Goal: Communication & Community: Ask a question

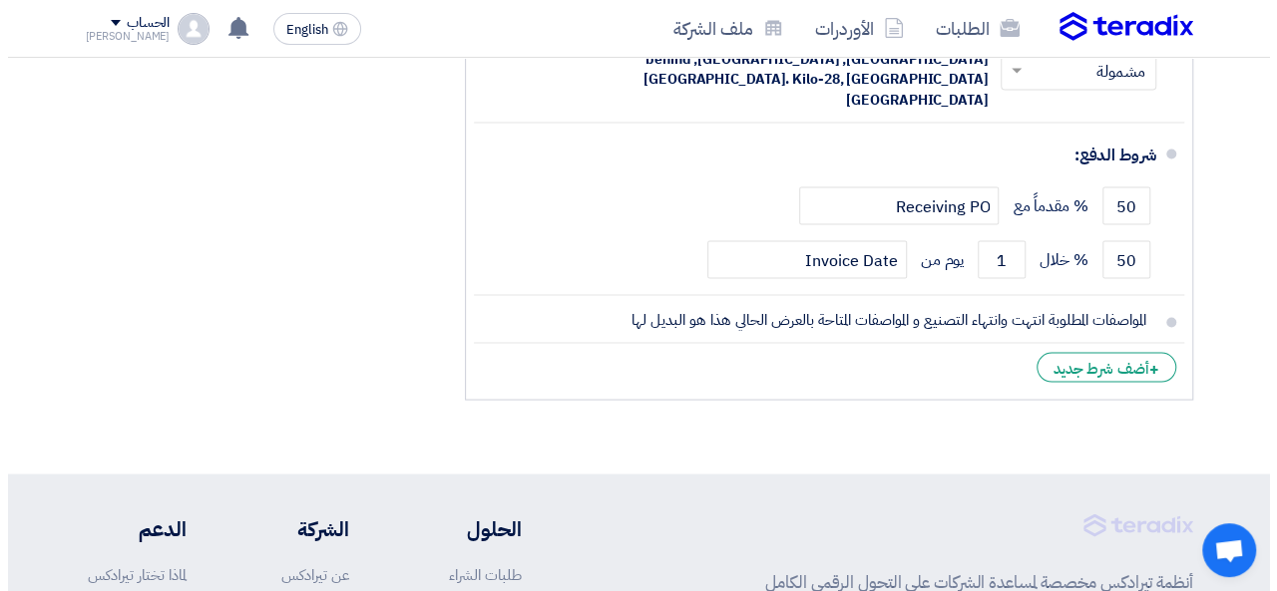
scroll to position [1496, 0]
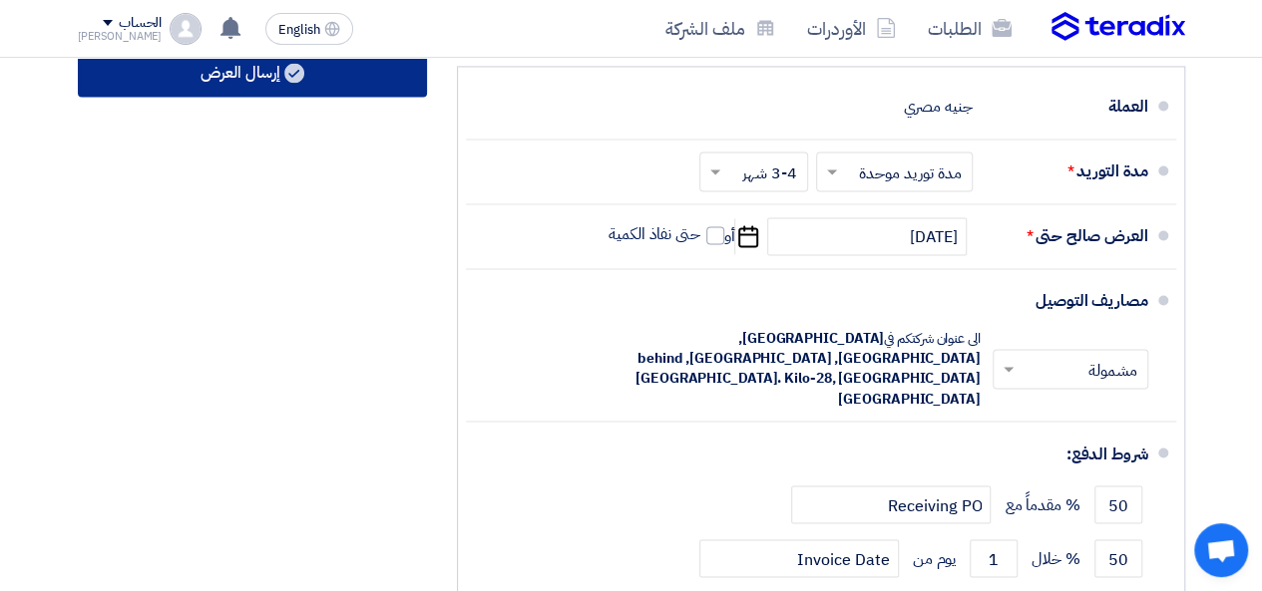
click at [318, 92] on button "إرسال العرض" at bounding box center [252, 73] width 349 height 48
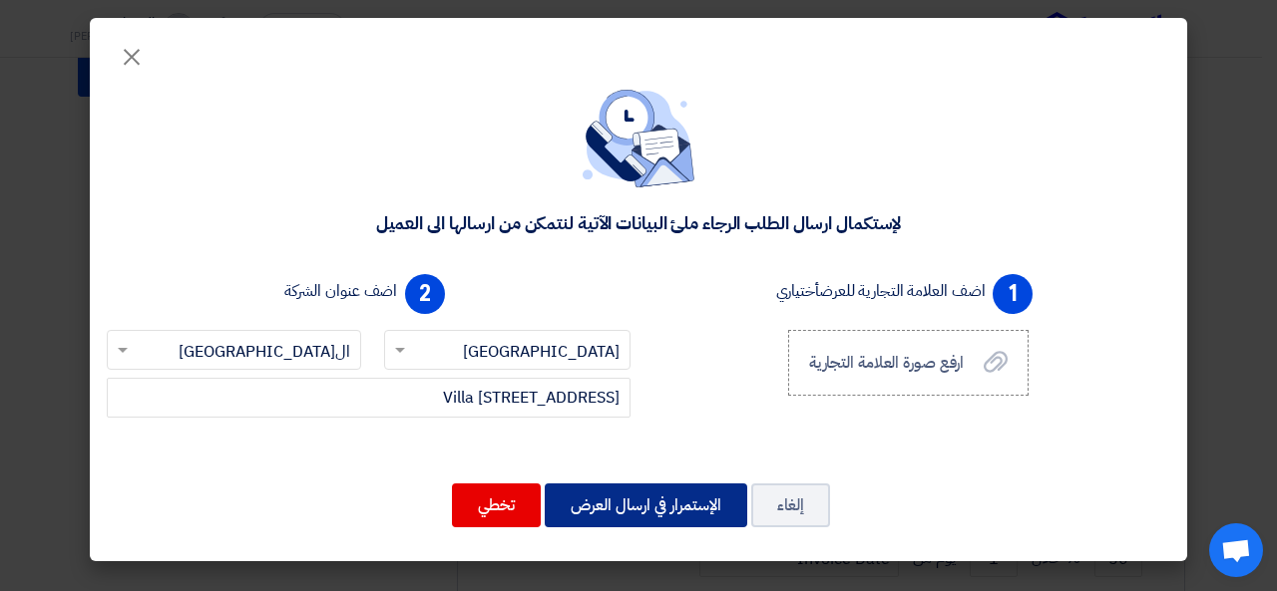
click at [641, 508] on button "الإستمرار في ارسال العرض" at bounding box center [646, 506] width 202 height 44
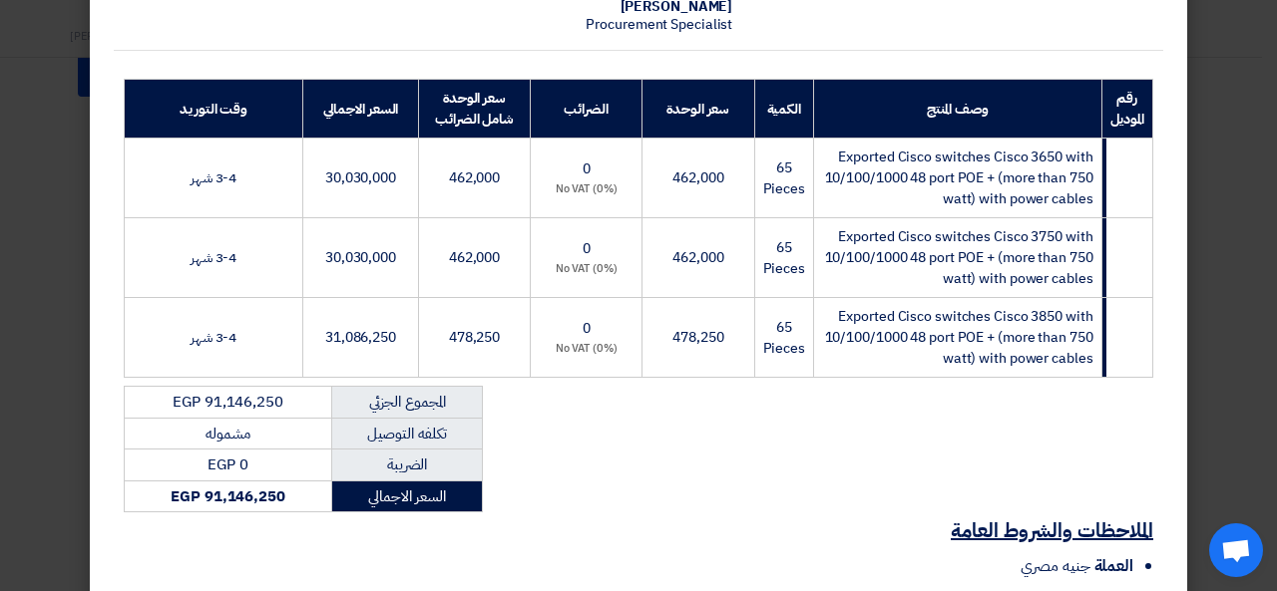
scroll to position [595, 0]
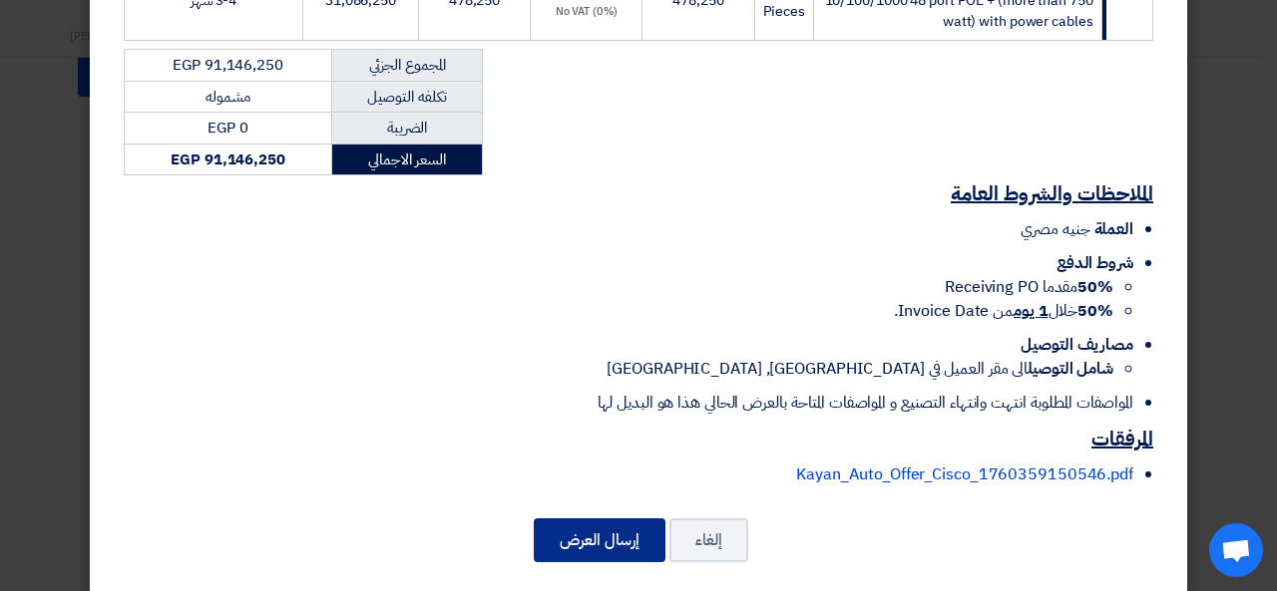
click at [610, 533] on button "إرسال العرض" at bounding box center [600, 541] width 132 height 44
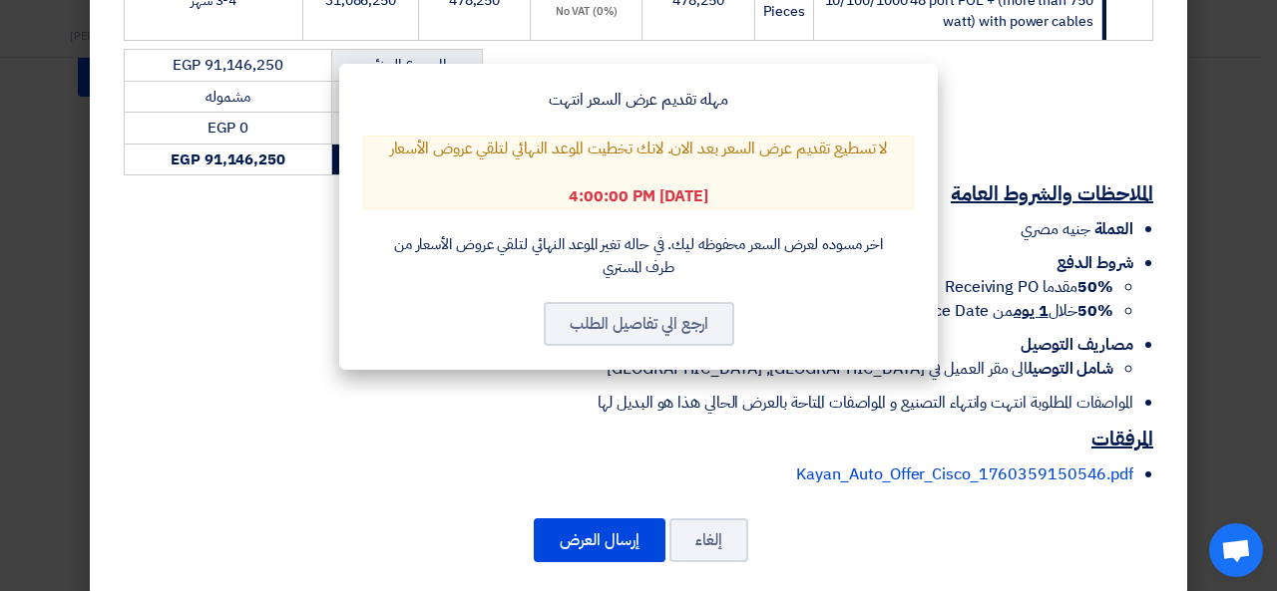
click at [608, 520] on modal-container "مهله تقديم عرض السعر انتهت لا تسطيع تقديم عرض السعر بعد الان. لانك تخطيت الموعد…" at bounding box center [638, 295] width 1277 height 591
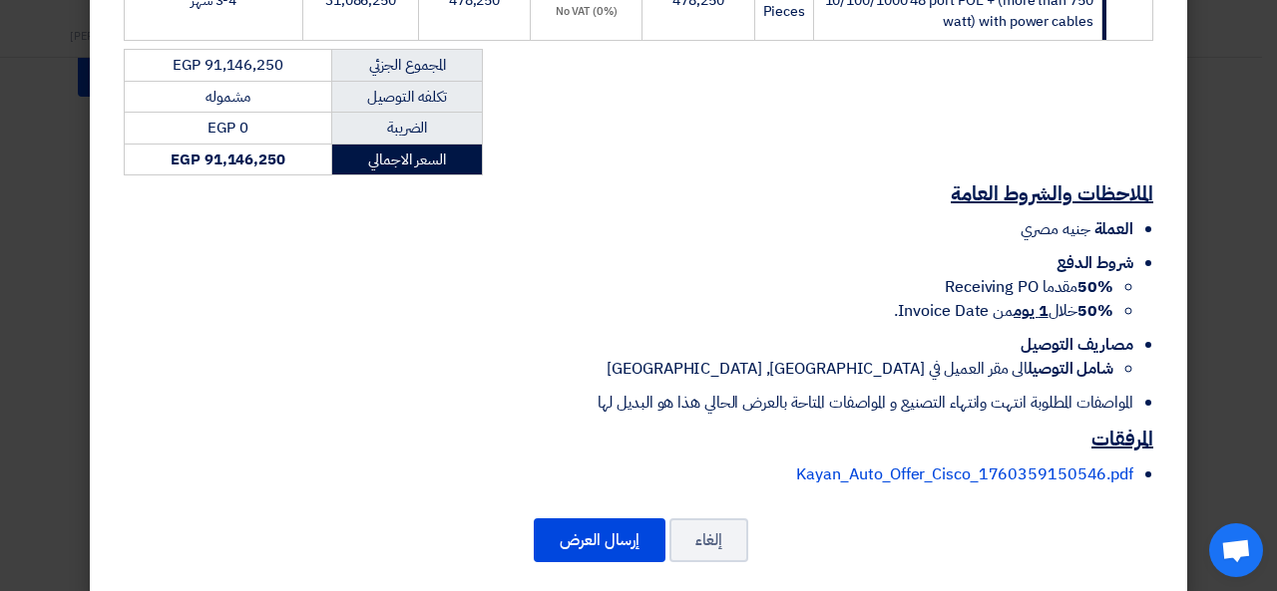
click at [554, 552] on div "IT Dynamics Villa [STREET_ADDRESS] [PERSON_NAME] – Account Manager [EMAIL_ADDRE…" at bounding box center [638, 9] width 1097 height 1175
click at [560, 532] on button "إرسال العرض" at bounding box center [600, 541] width 132 height 44
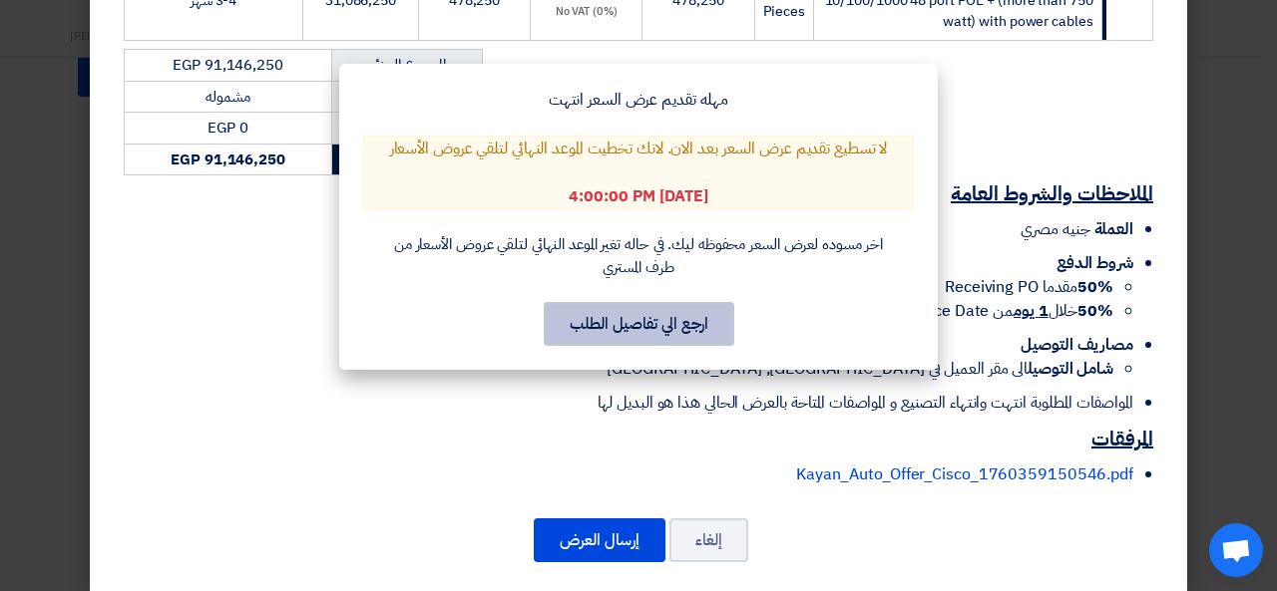
click at [634, 344] on button "ارجع الي تفاصيل الطلب" at bounding box center [639, 324] width 191 height 44
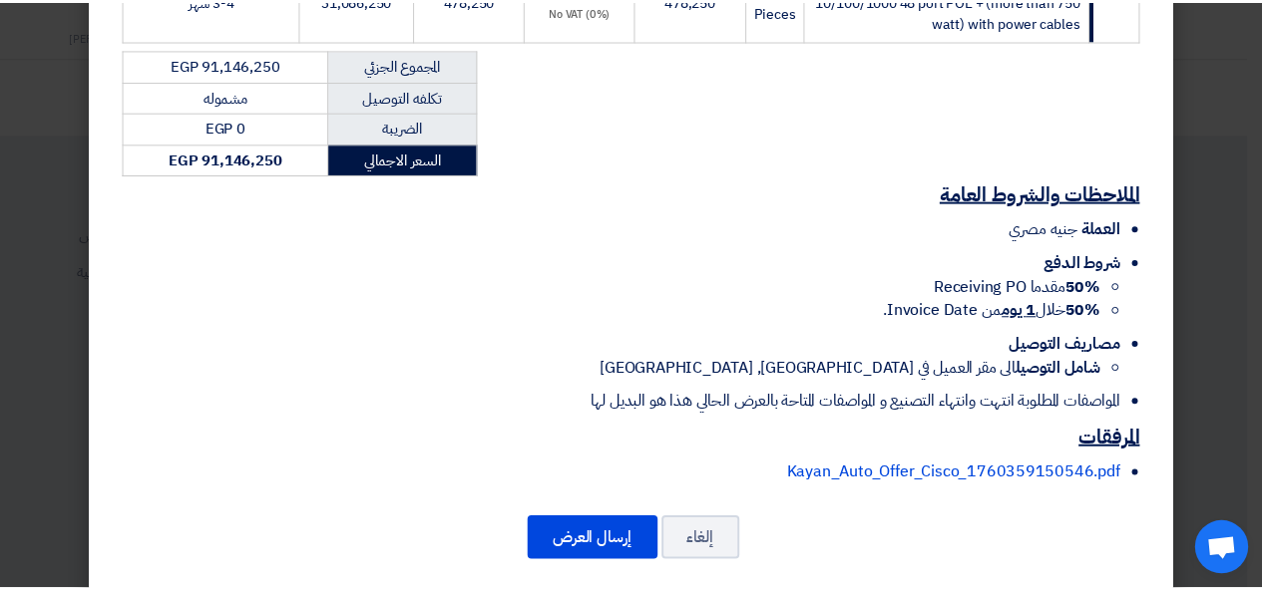
scroll to position [1742, 0]
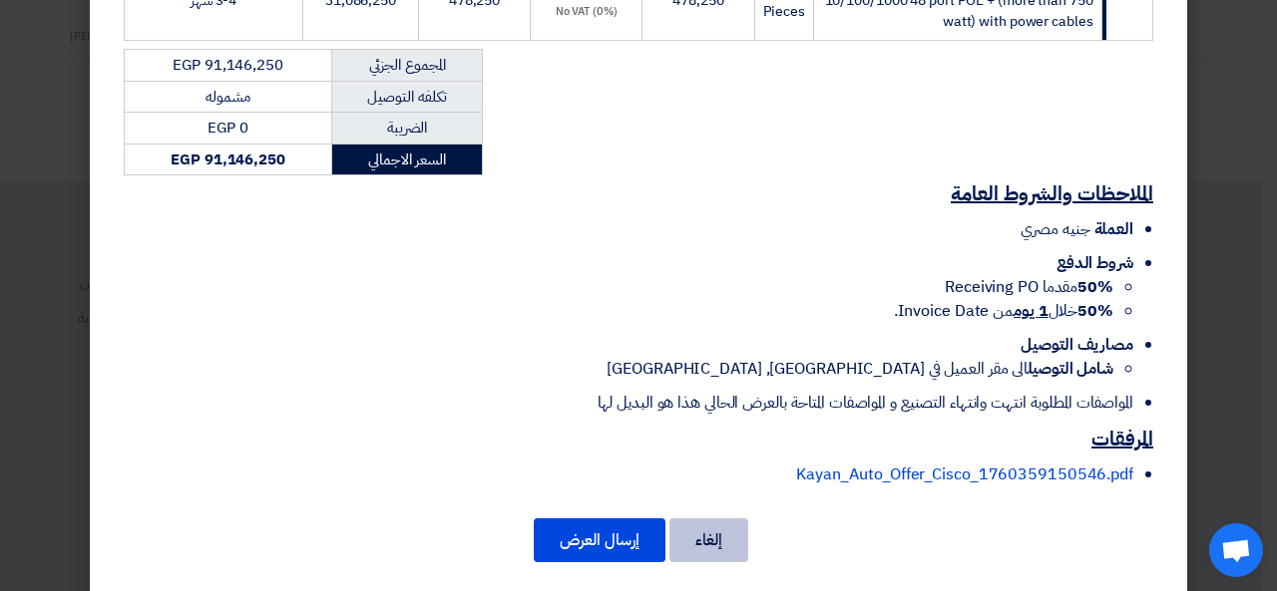
drag, startPoint x: 708, startPoint y: 521, endPoint x: 694, endPoint y: 520, distance: 14.0
click at [707, 521] on button "إلغاء" at bounding box center [708, 541] width 79 height 44
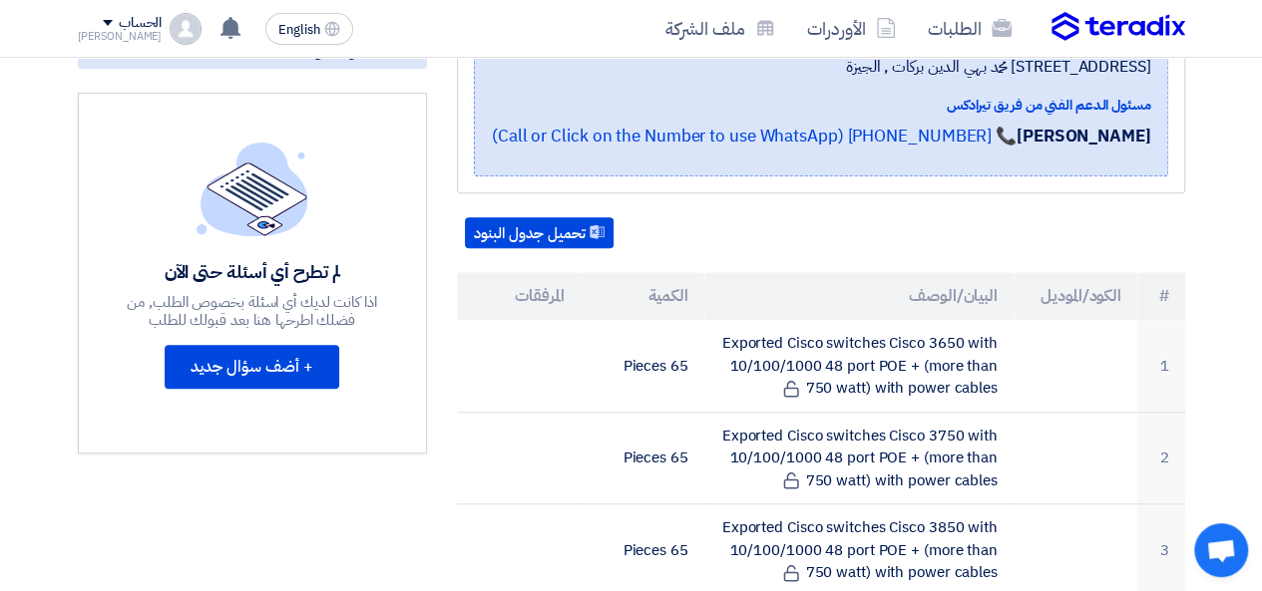
scroll to position [698, 0]
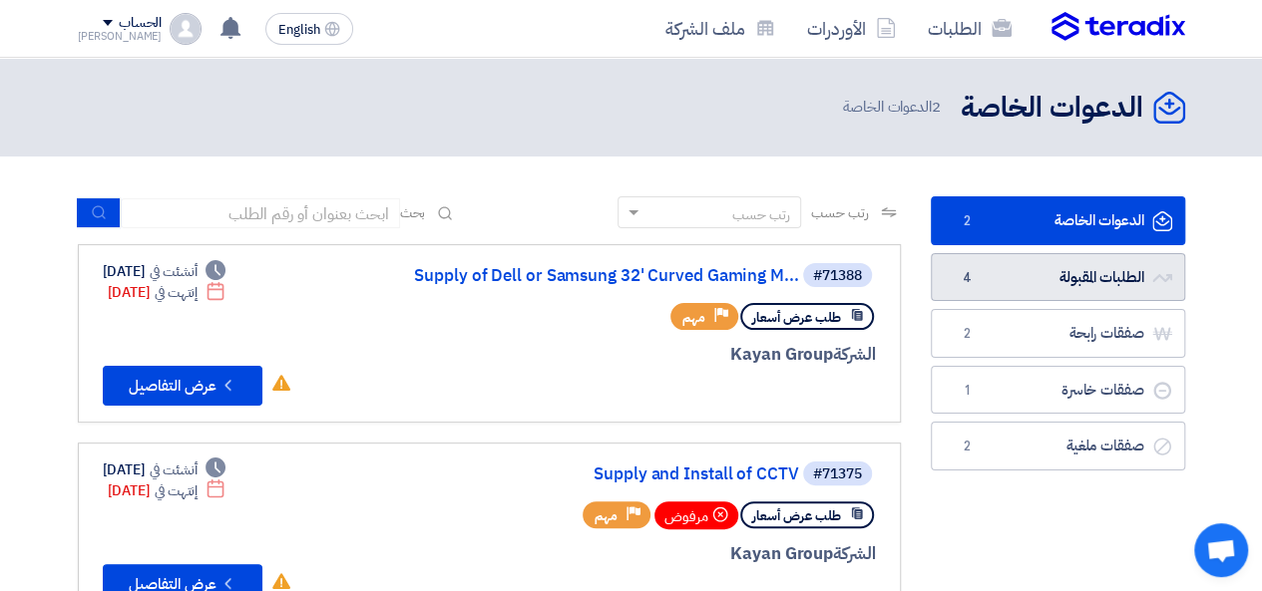
click at [1111, 276] on link "الطلبات المقبولة الطلبات المقبولة 4" at bounding box center [1058, 277] width 254 height 49
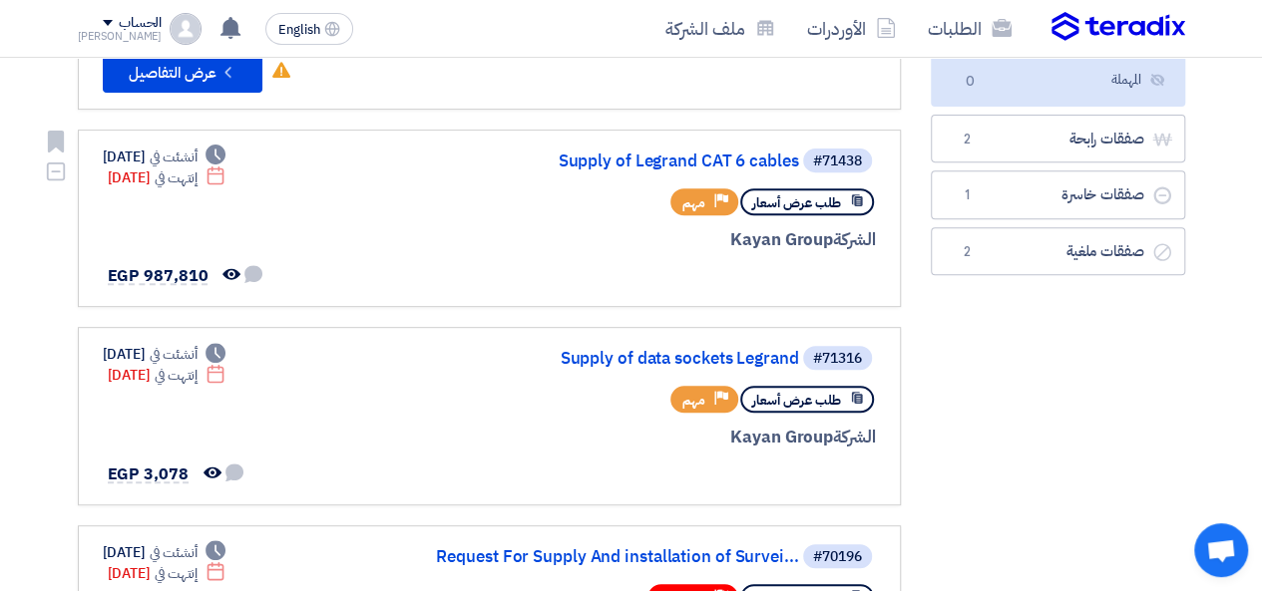
scroll to position [399, 0]
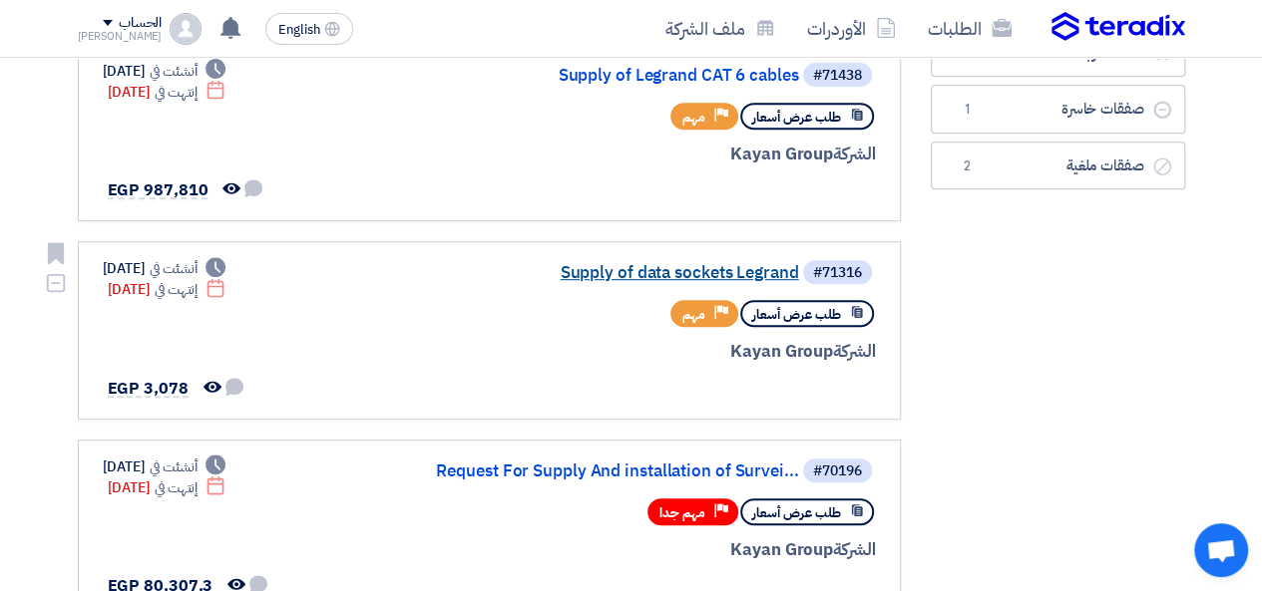
click at [707, 264] on link "Supply of data sockets Legrand" at bounding box center [599, 273] width 399 height 18
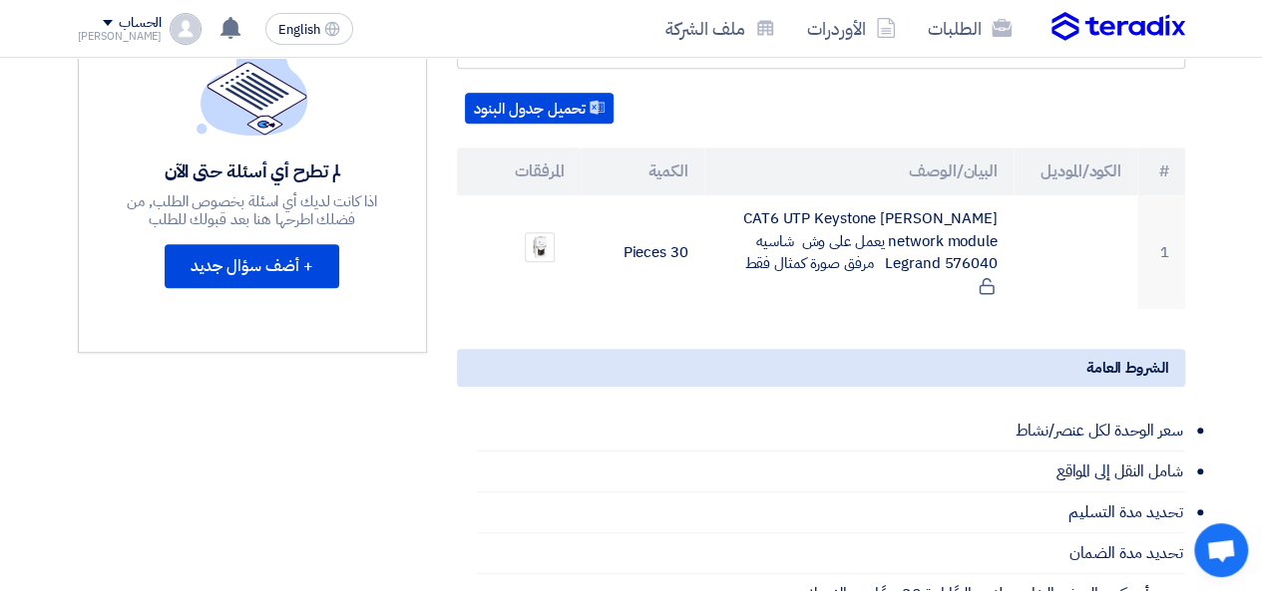
scroll to position [399, 0]
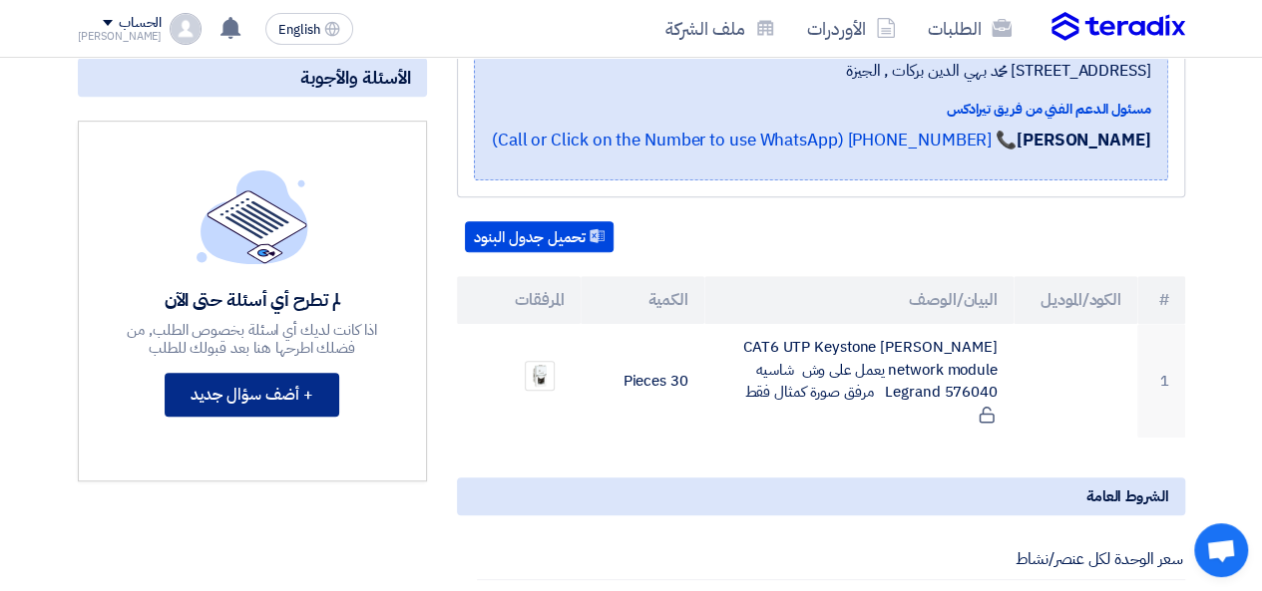
click at [241, 407] on button "+ أضف سؤال جديد" at bounding box center [252, 395] width 175 height 44
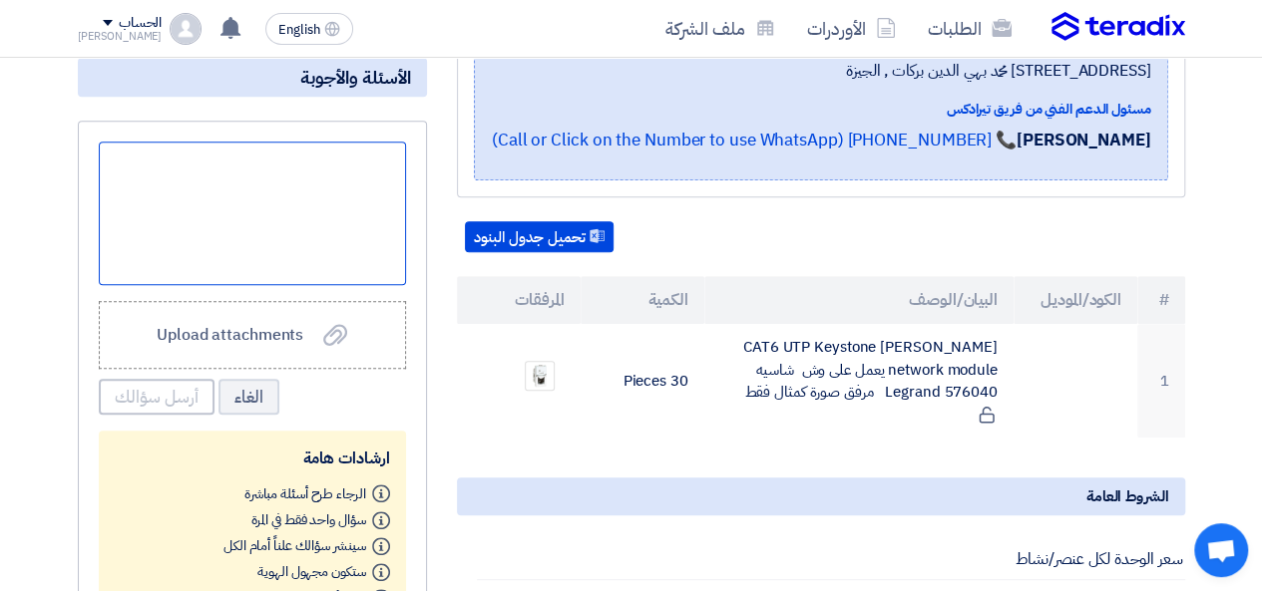
click at [287, 237] on div at bounding box center [252, 214] width 307 height 144
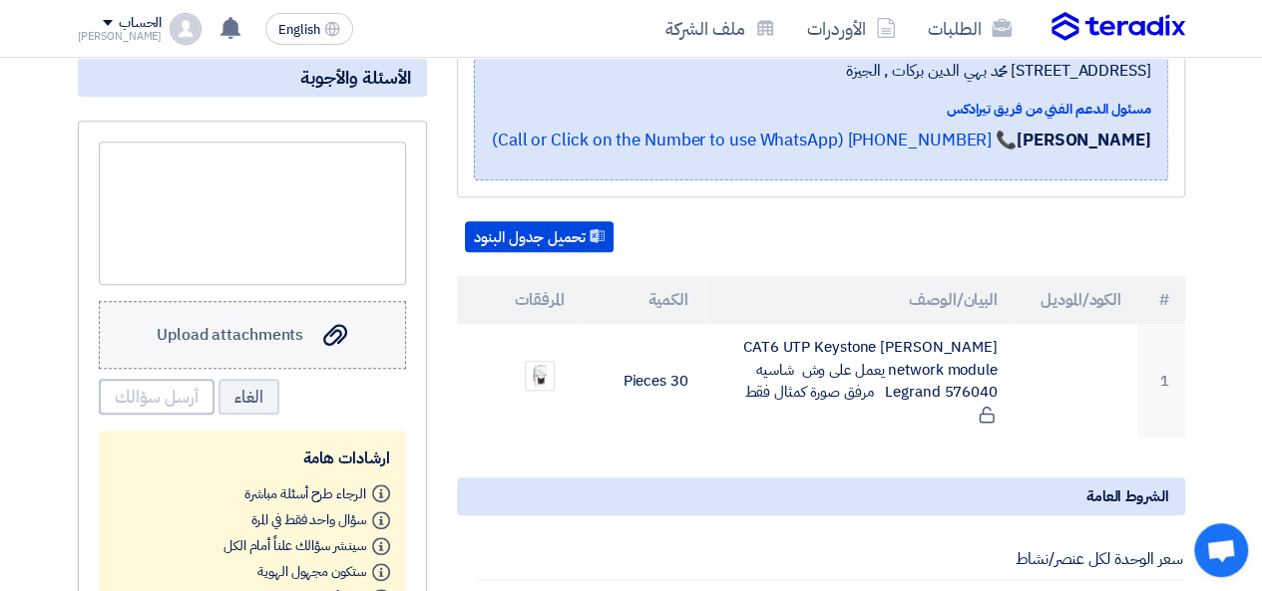
click at [273, 347] on span "Upload attachments" at bounding box center [230, 335] width 147 height 24
click at [0, 0] on input "Upload attachments Upload attachments" at bounding box center [0, 0] width 0 height 0
click at [247, 347] on span "Upload attachments" at bounding box center [230, 335] width 147 height 24
click at [0, 0] on input "Upload attachments Upload attachments" at bounding box center [0, 0] width 0 height 0
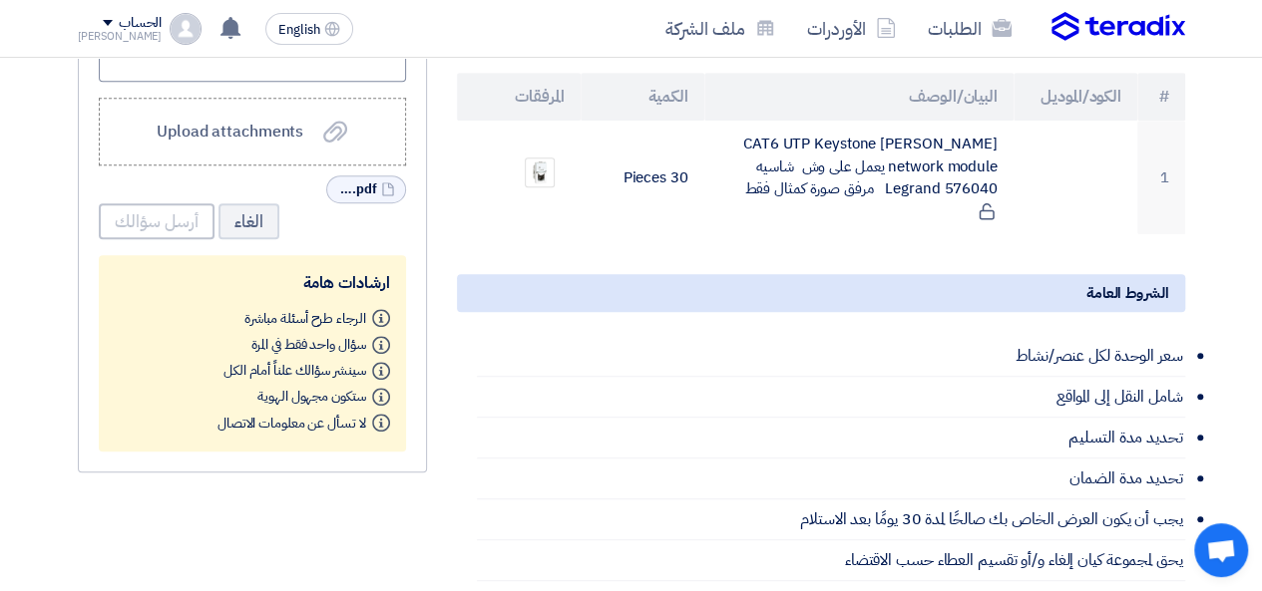
scroll to position [499, 0]
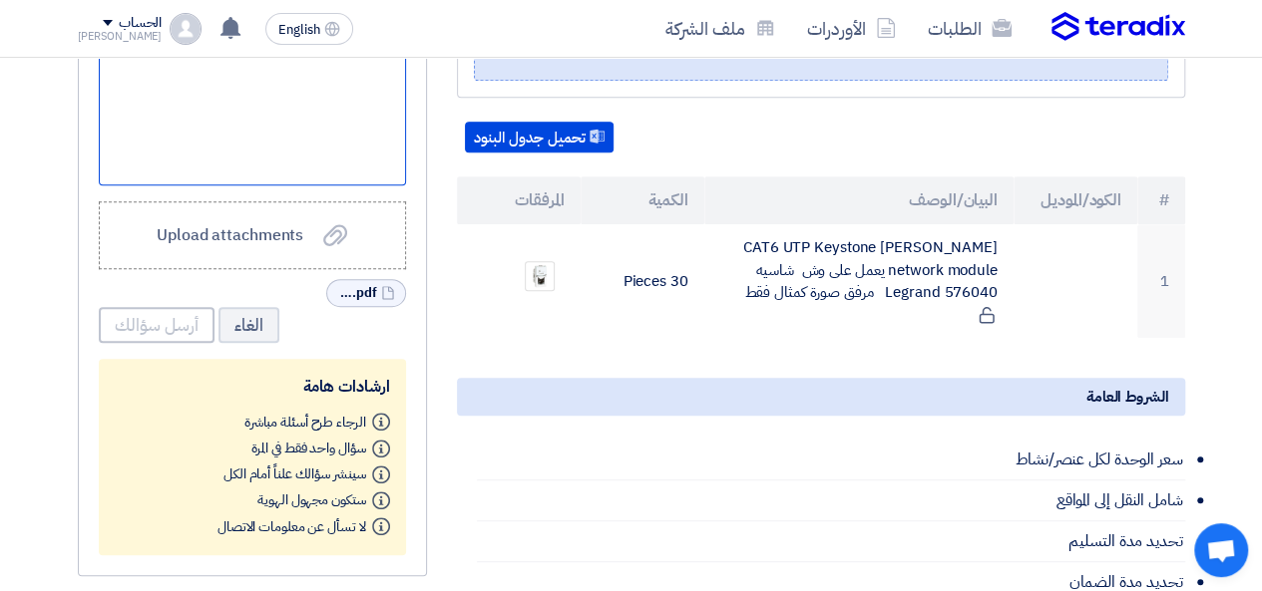
click at [260, 149] on div at bounding box center [252, 114] width 307 height 144
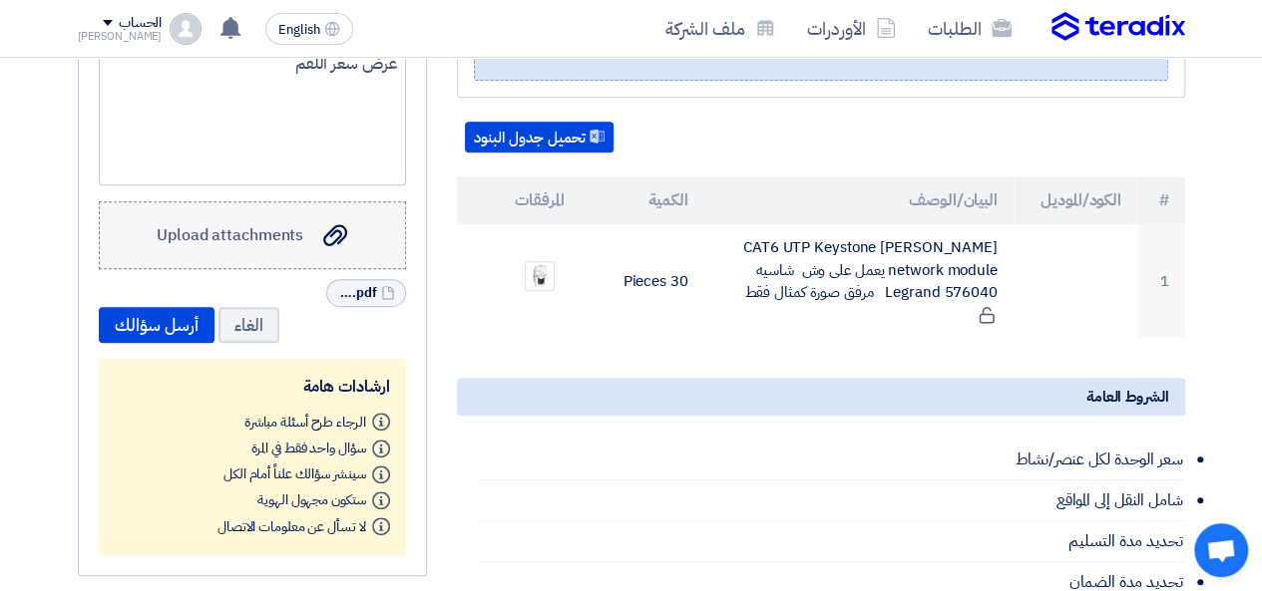
click at [317, 248] on div "Upload attachments Upload attachments" at bounding box center [252, 235] width 191 height 26
click at [0, 0] on input "Upload attachments Upload attachments" at bounding box center [0, 0] width 0 height 0
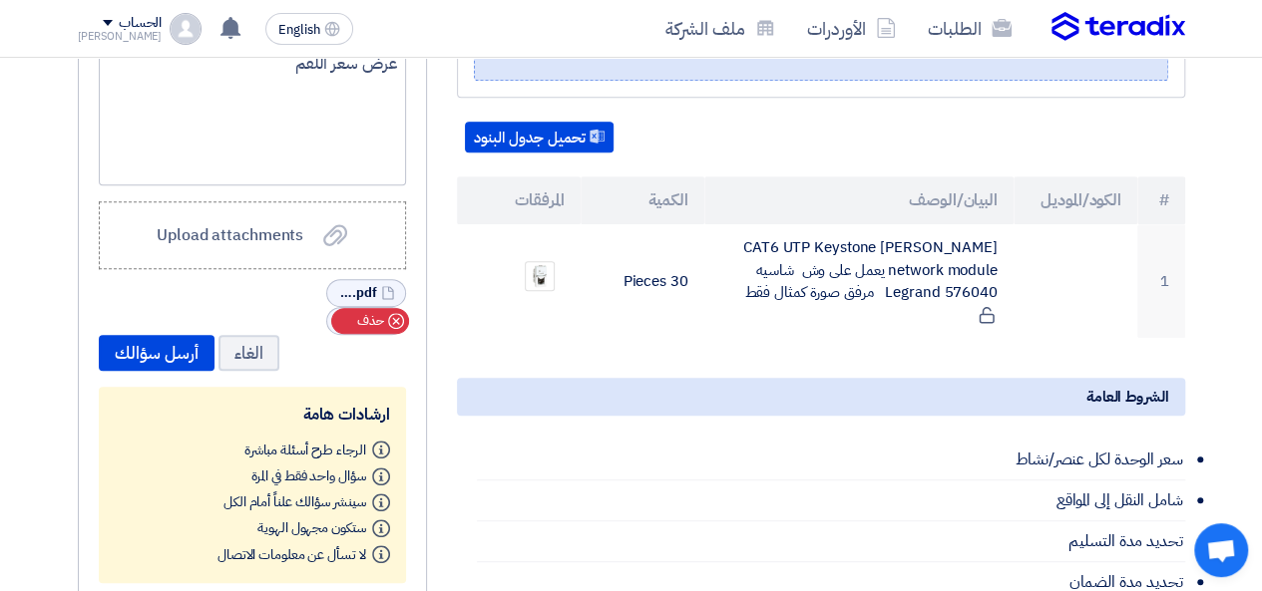
click at [388, 329] on icon "Cancel" at bounding box center [396, 321] width 16 height 16
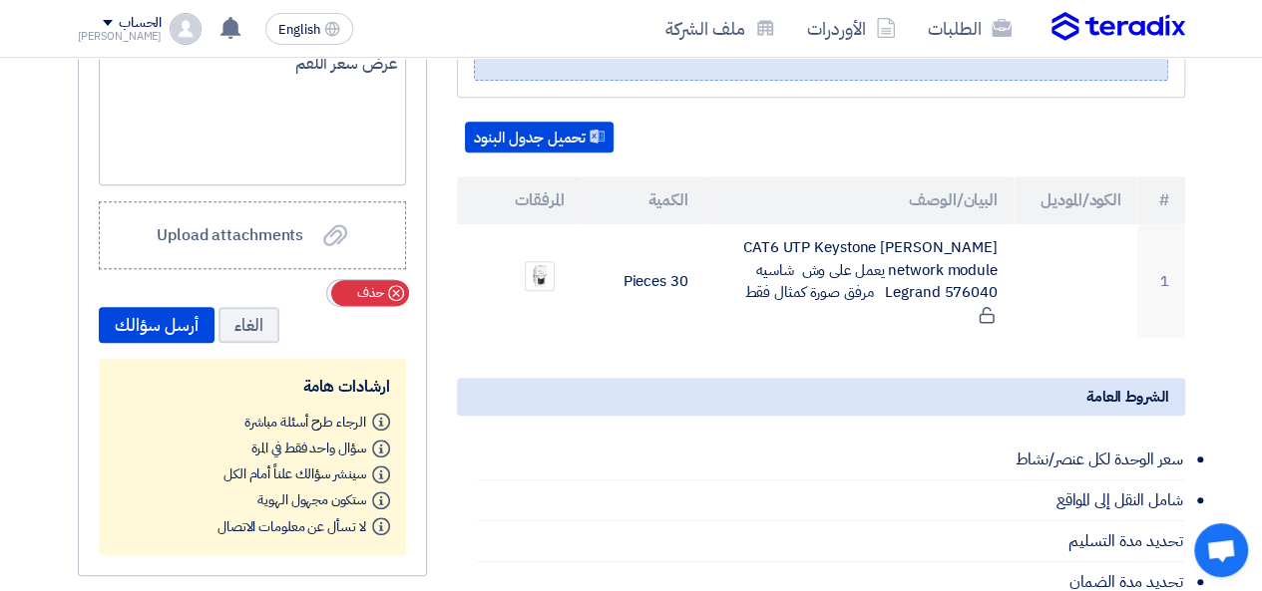
click at [395, 301] on icon "Cancel" at bounding box center [396, 293] width 16 height 16
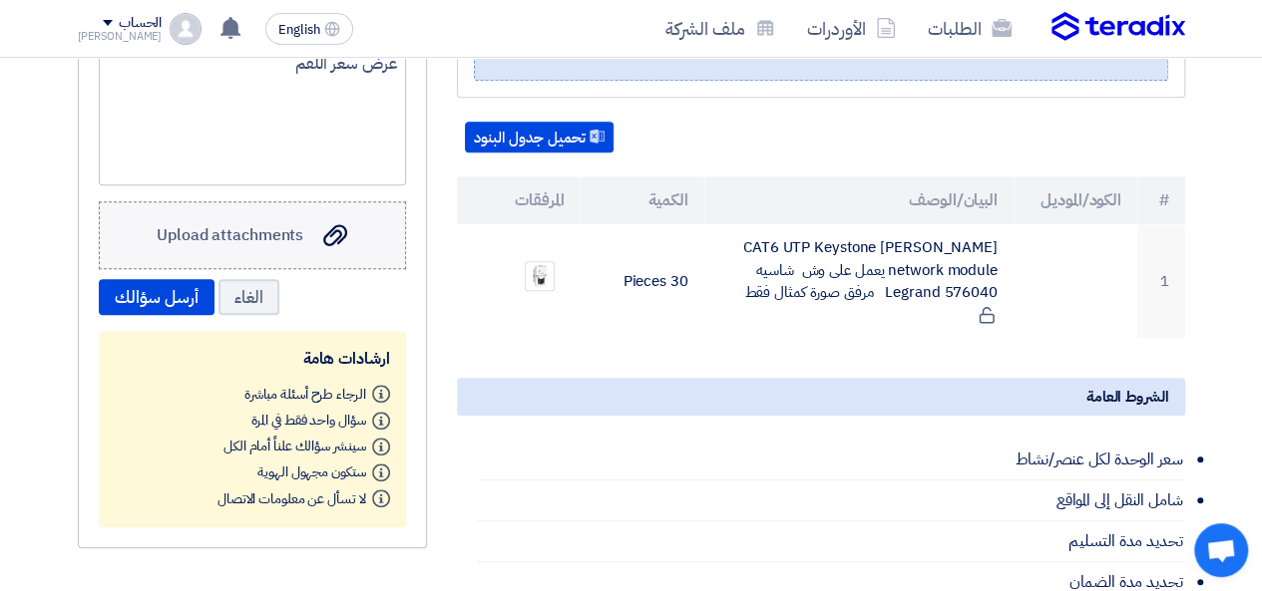
click at [313, 248] on div "Upload attachments Upload attachments" at bounding box center [252, 235] width 191 height 26
click at [0, 0] on input "Upload attachments Upload attachments" at bounding box center [0, 0] width 0 height 0
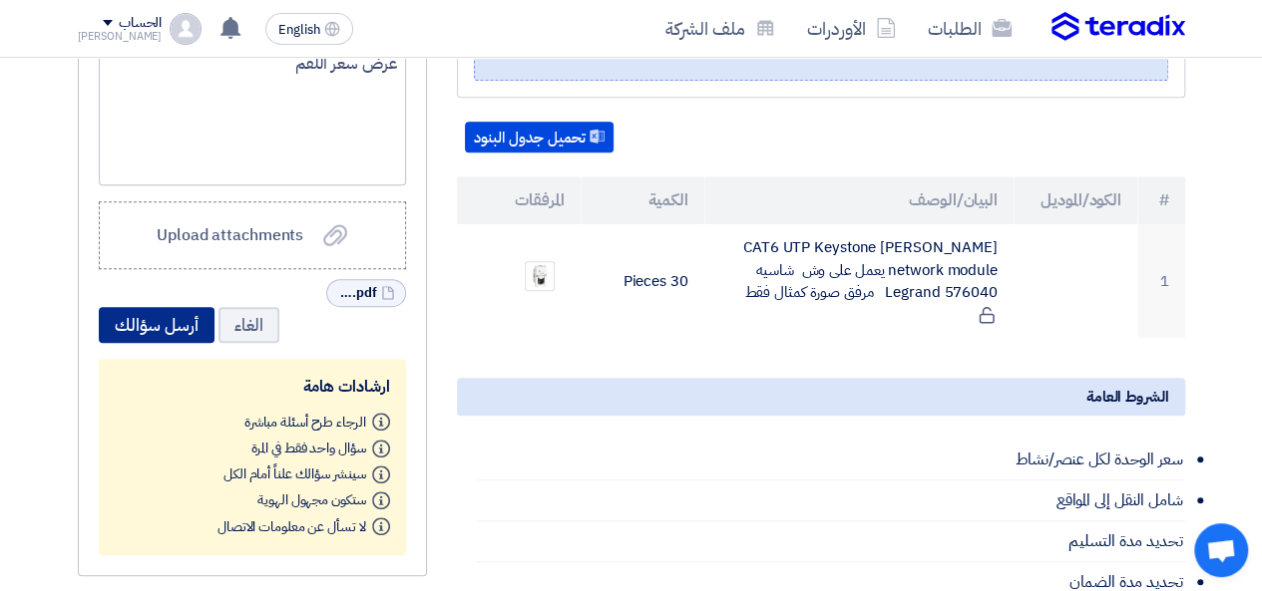
click at [156, 343] on button "أرسل سؤالك" at bounding box center [157, 325] width 116 height 36
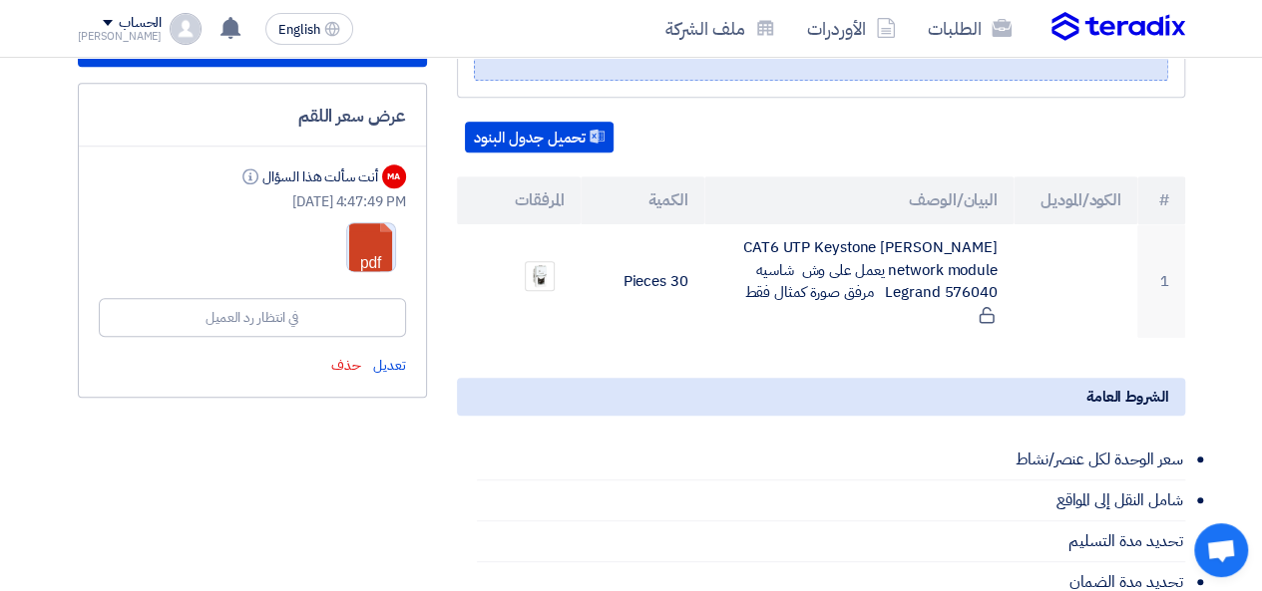
click at [379, 266] on link at bounding box center [427, 283] width 160 height 120
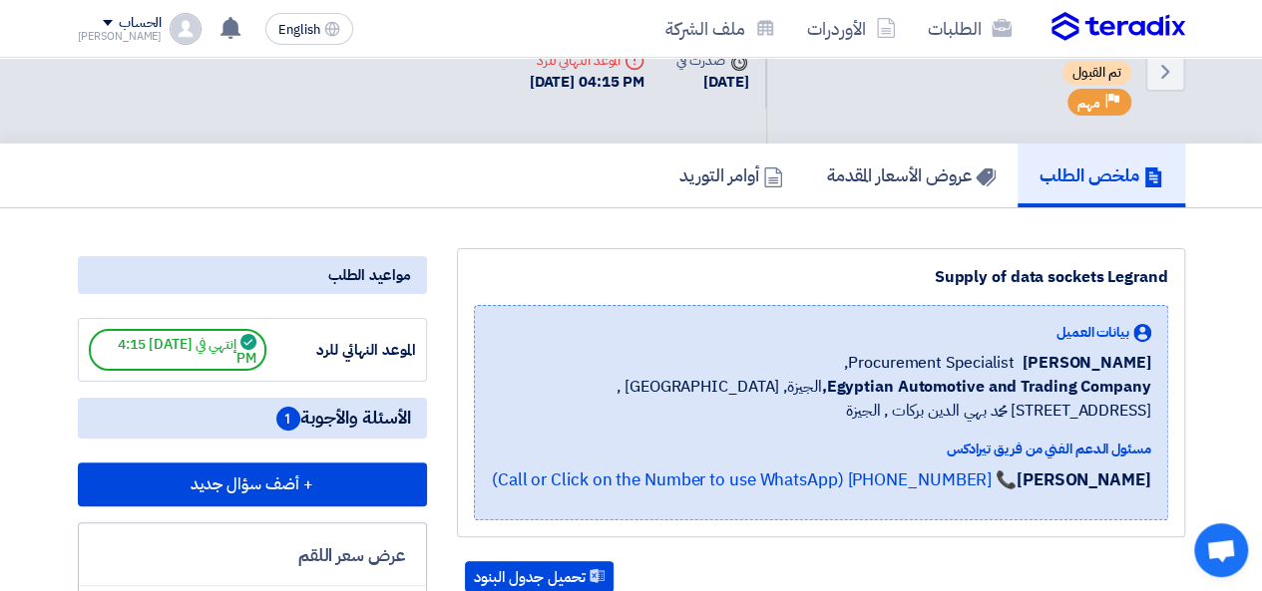
scroll to position [0, 0]
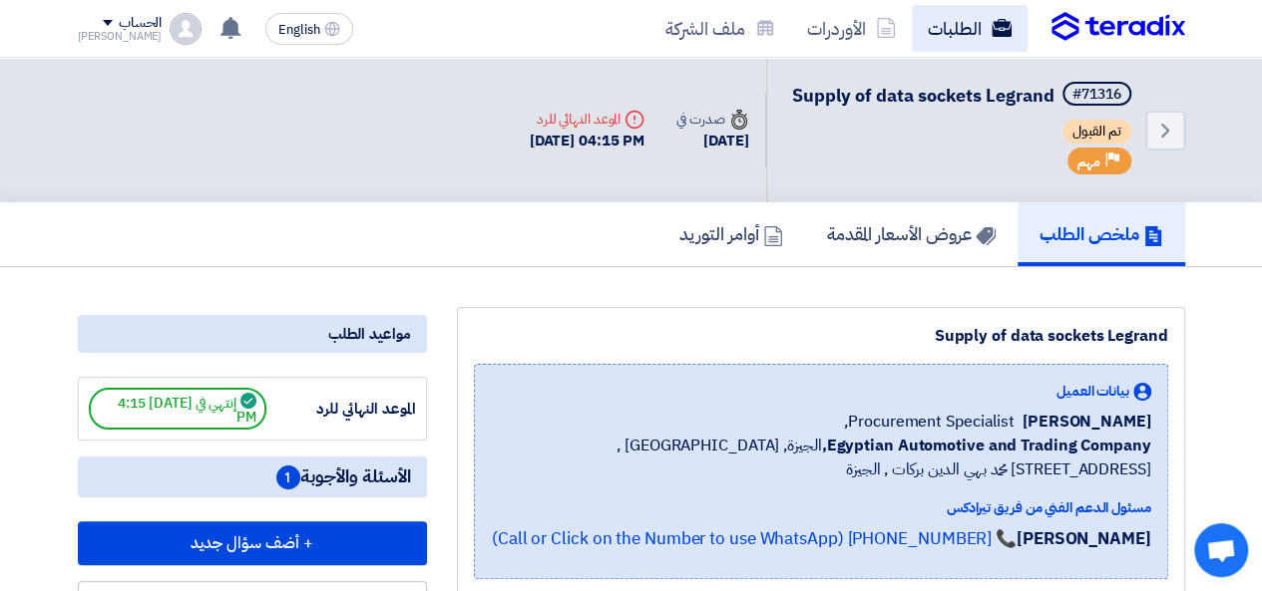
click at [995, 24] on use at bounding box center [1000, 28] width 20 height 18
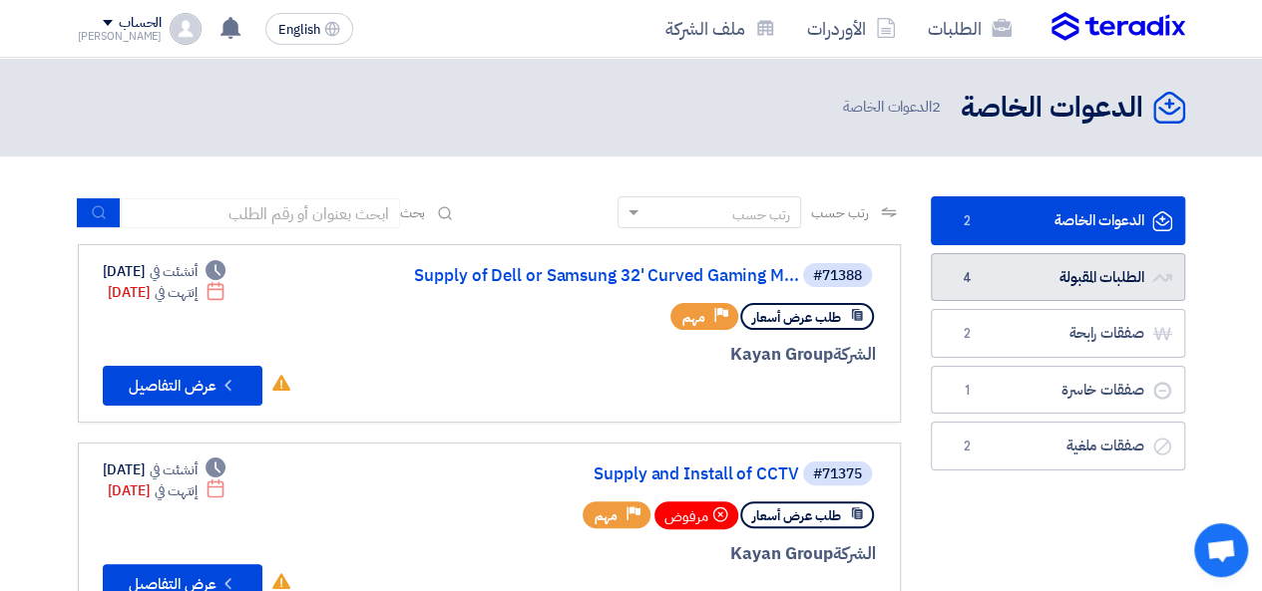
click at [1093, 263] on link "الطلبات المقبولة الطلبات المقبولة 4" at bounding box center [1058, 277] width 254 height 49
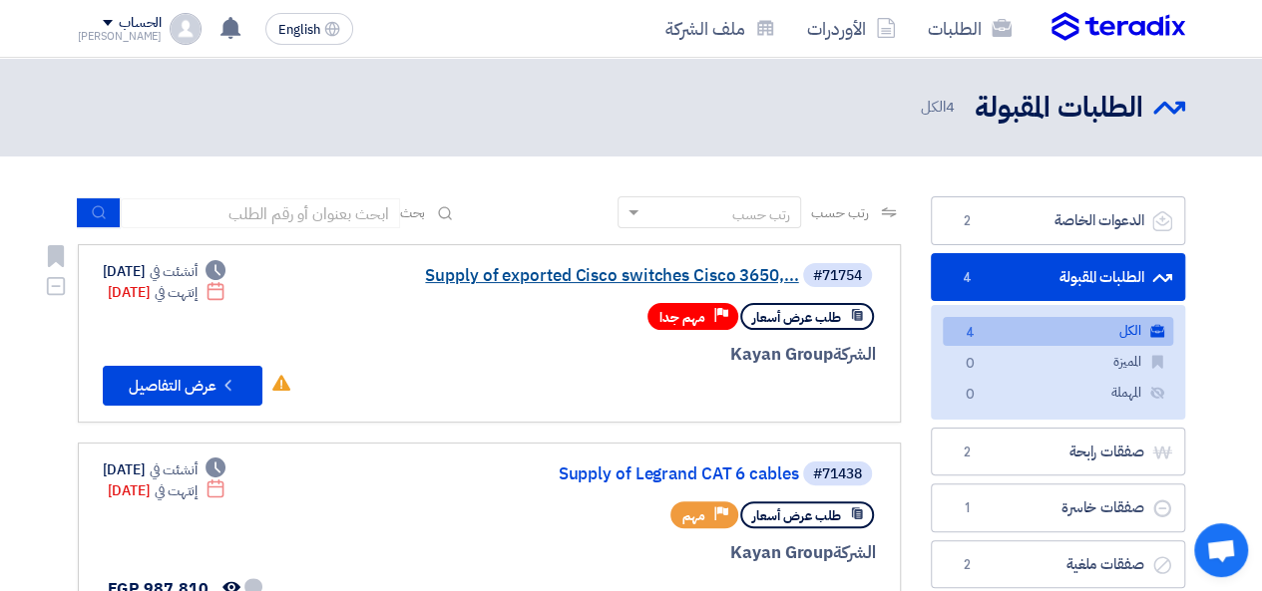
click at [565, 274] on link "Supply of exported Cisco switches Cisco 3650,..." at bounding box center [599, 276] width 399 height 18
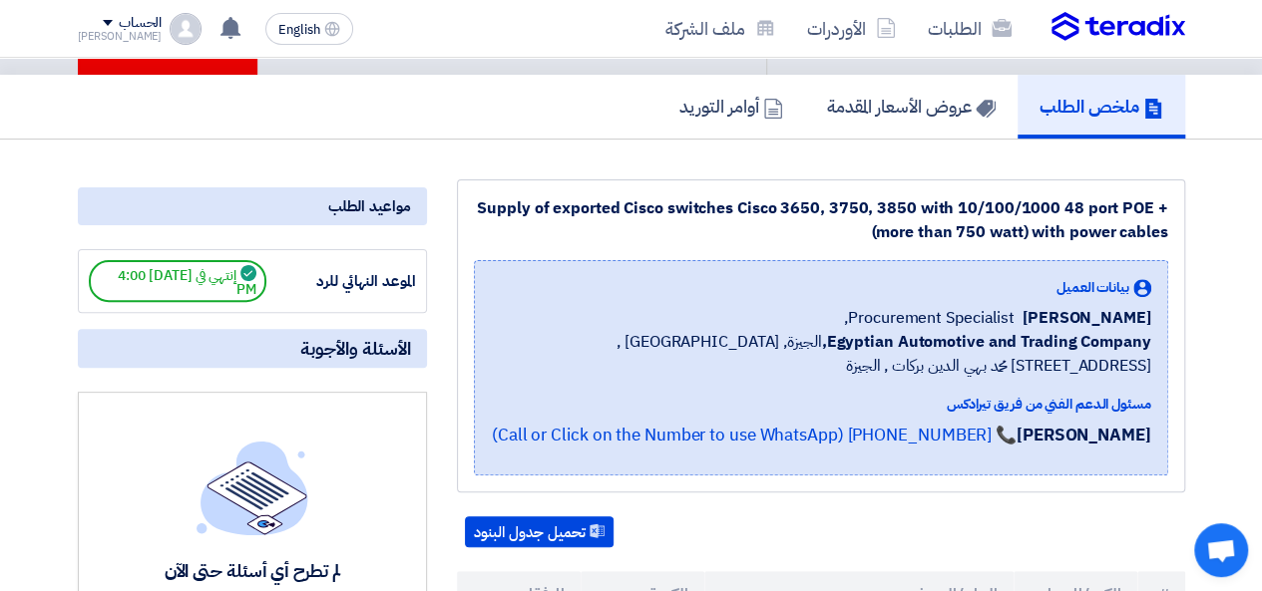
scroll to position [698, 0]
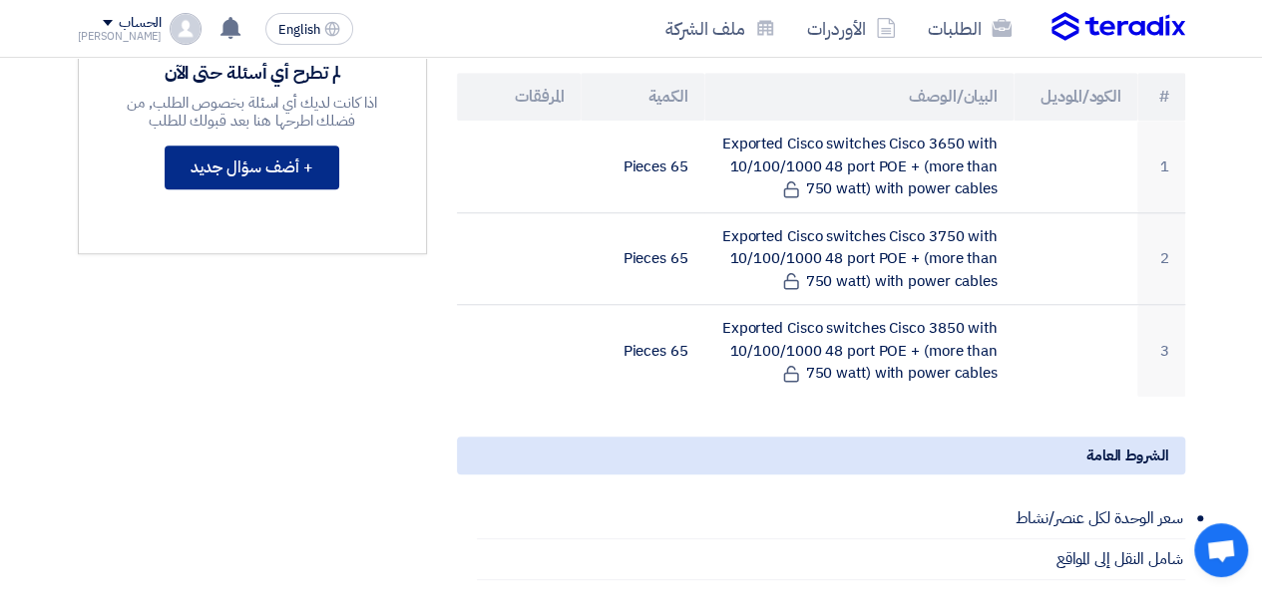
click at [233, 163] on button "+ أضف سؤال جديد" at bounding box center [252, 168] width 175 height 44
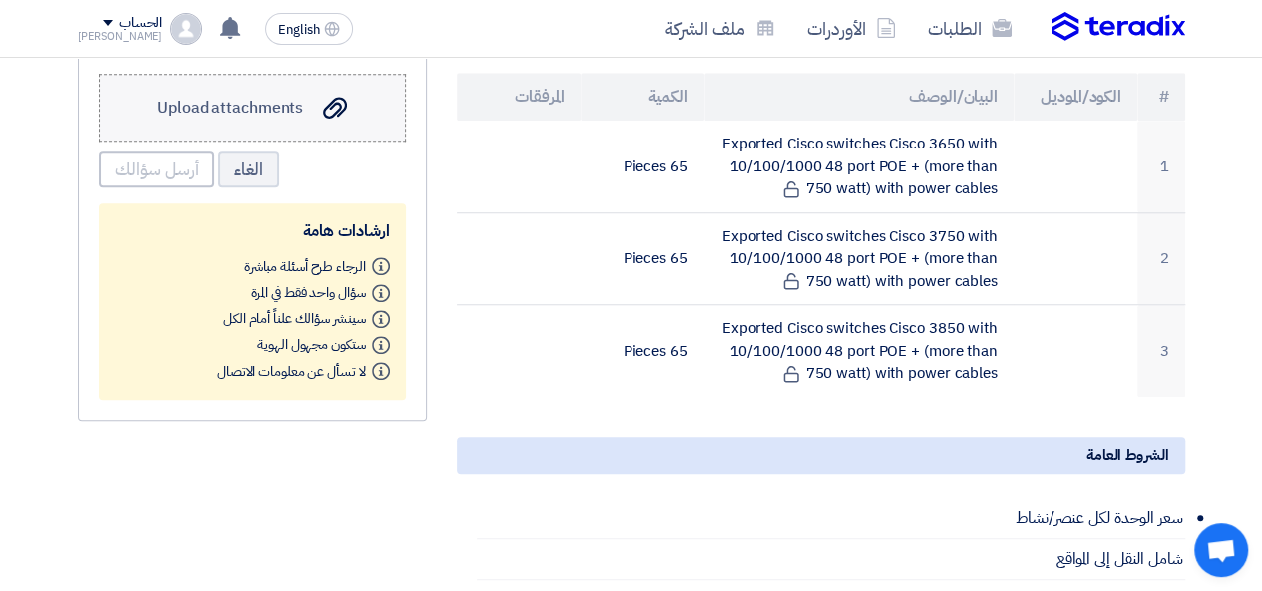
click at [255, 108] on span "Upload attachments" at bounding box center [230, 108] width 147 height 24
click at [0, 0] on input "Upload attachments Upload attachments" at bounding box center [0, 0] width 0 height 0
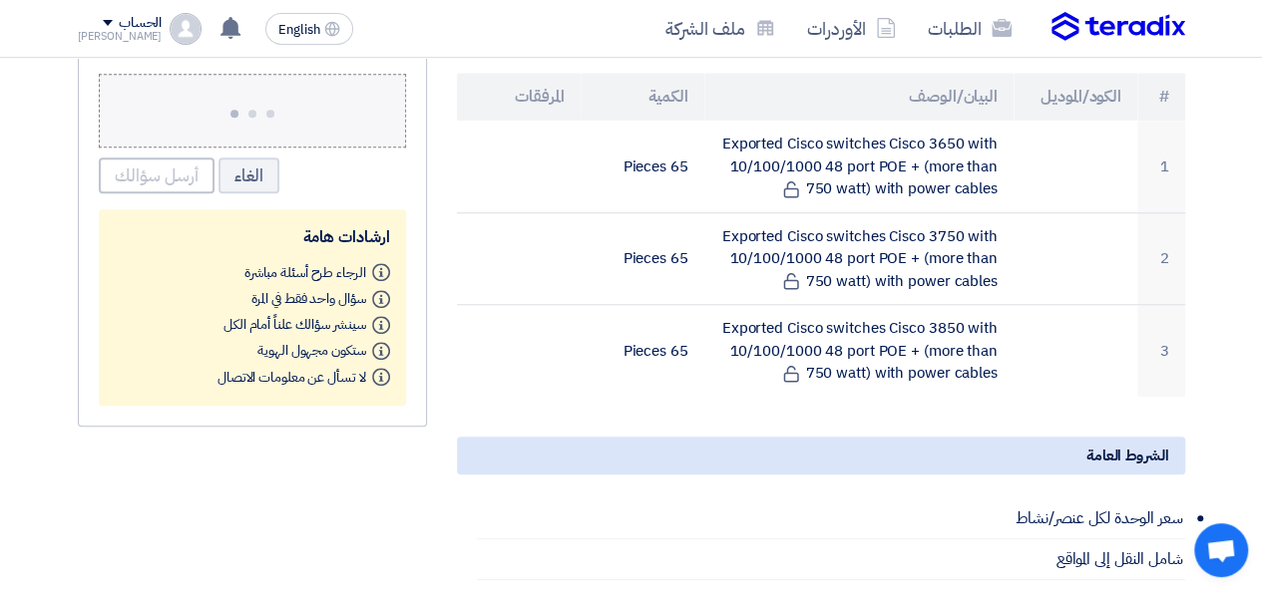
scroll to position [499, 0]
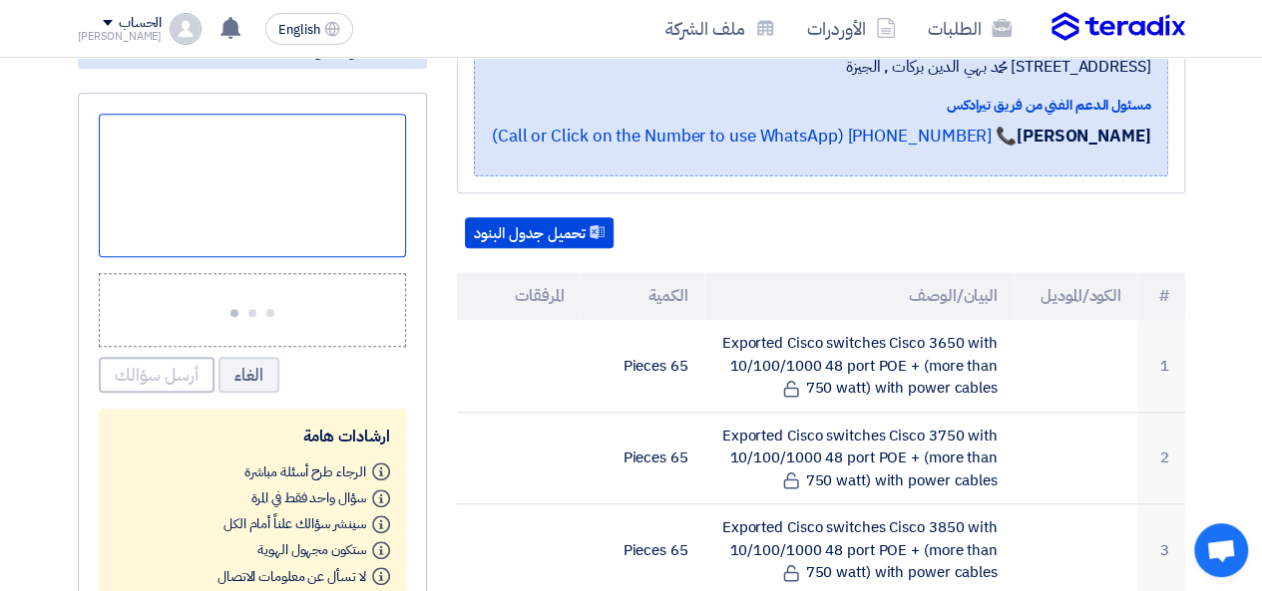
click at [325, 154] on div at bounding box center [252, 186] width 307 height 144
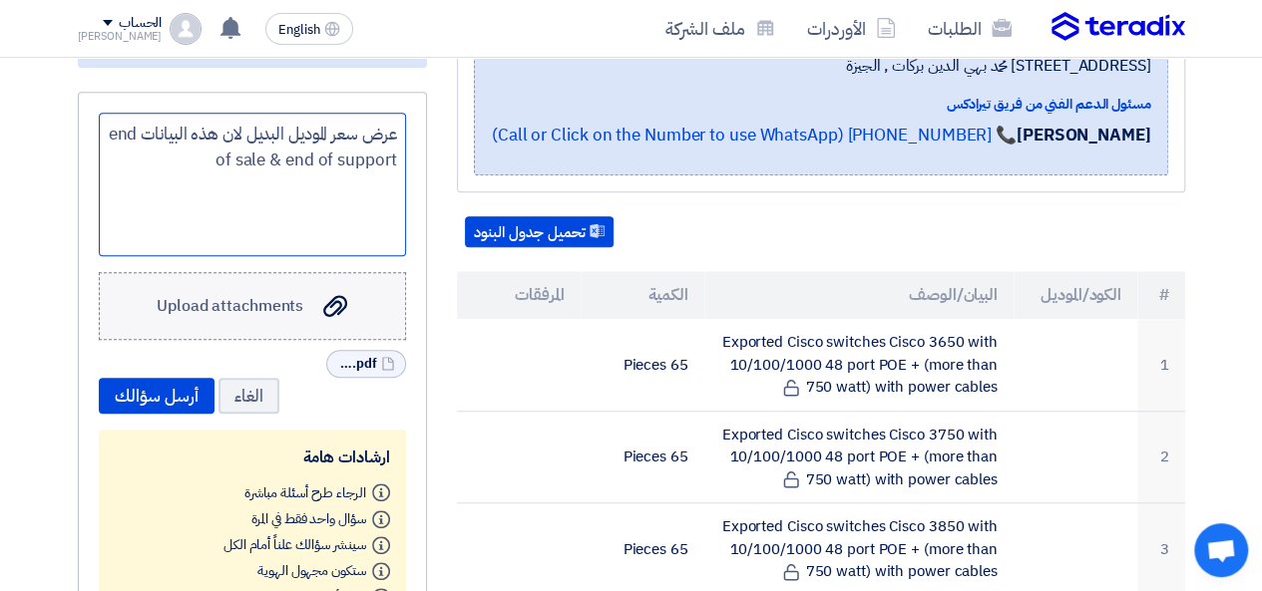
scroll to position [798, 0]
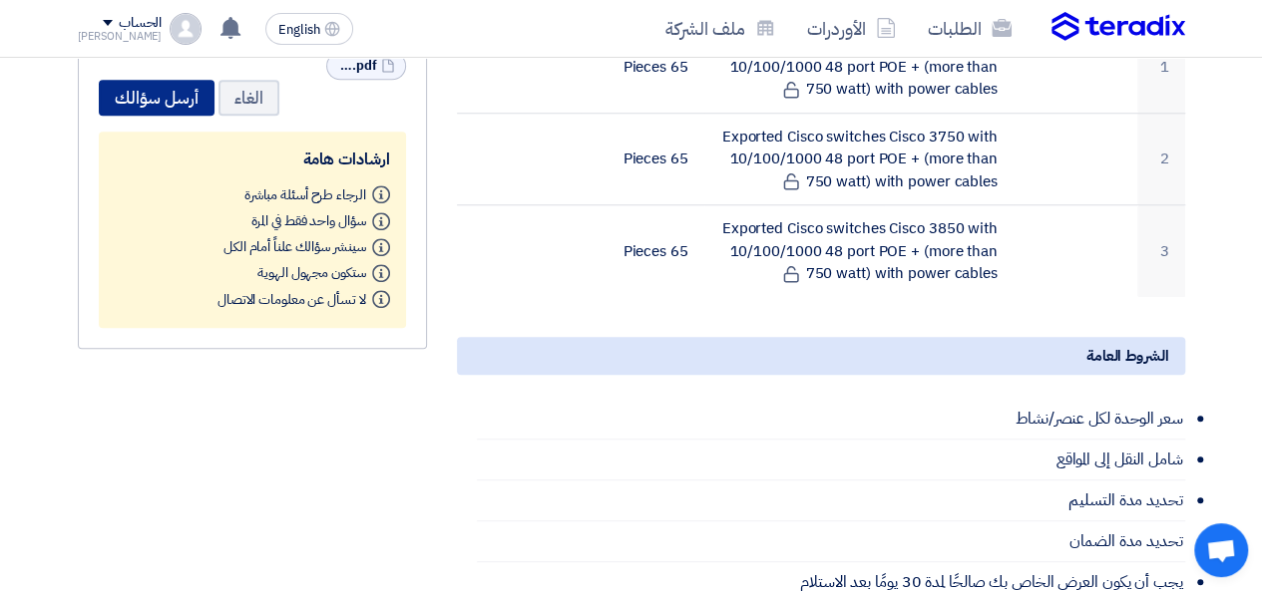
click at [196, 105] on button "أرسل سؤالك" at bounding box center [157, 98] width 116 height 36
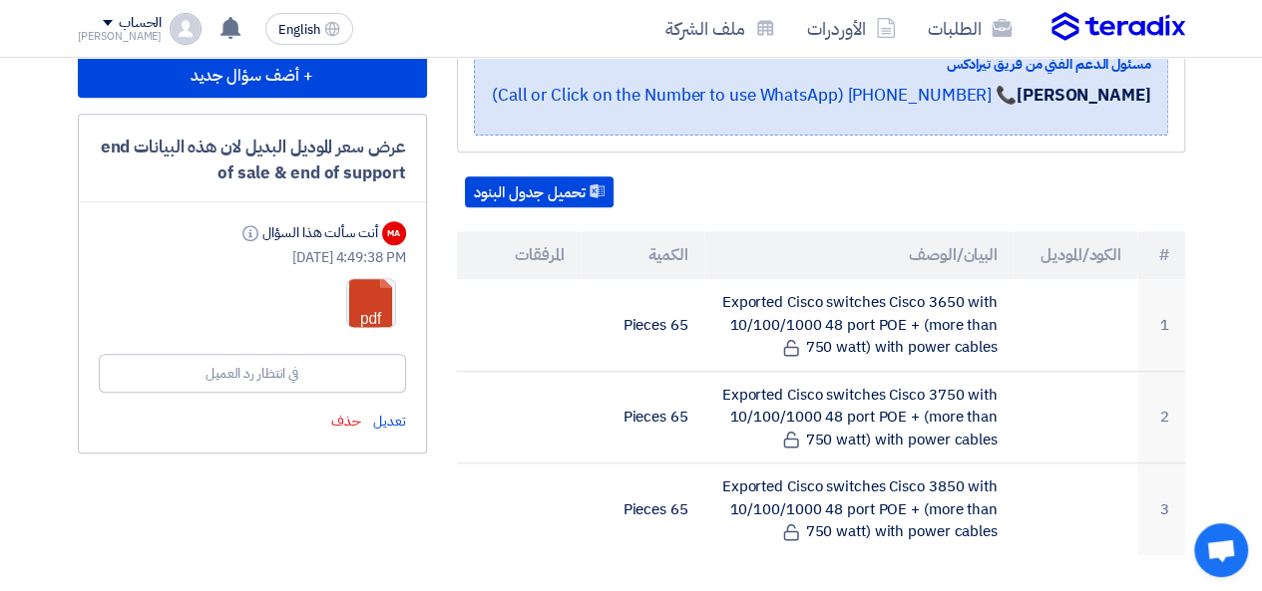
scroll to position [499, 0]
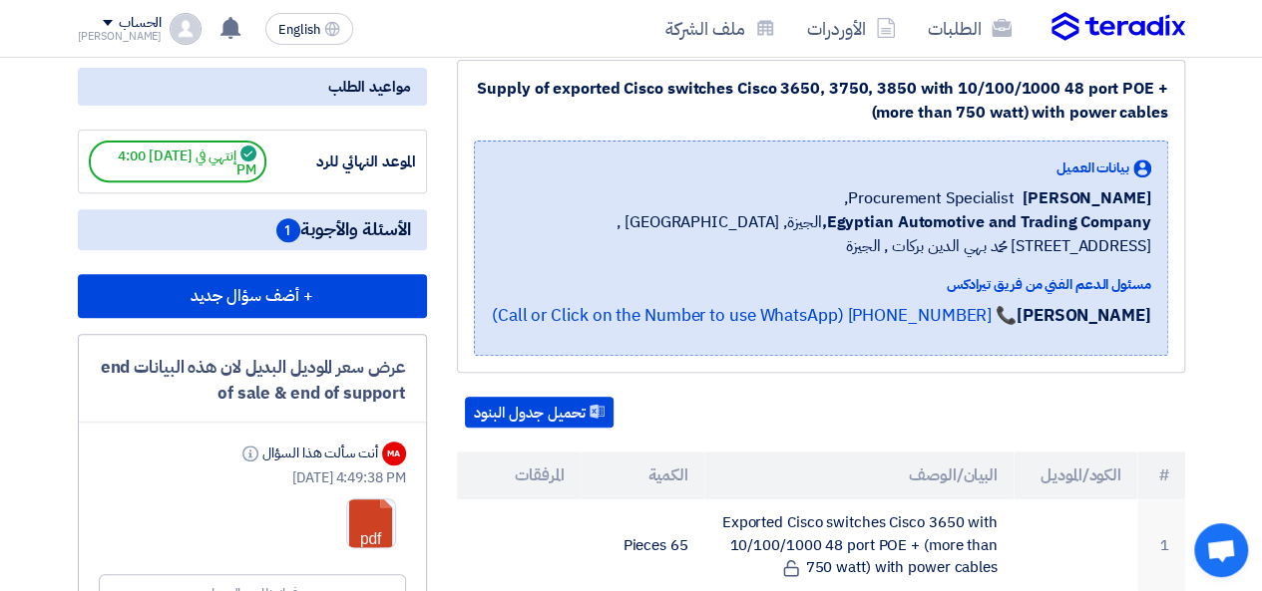
scroll to position [199, 0]
